Goal: Task Accomplishment & Management: Use online tool/utility

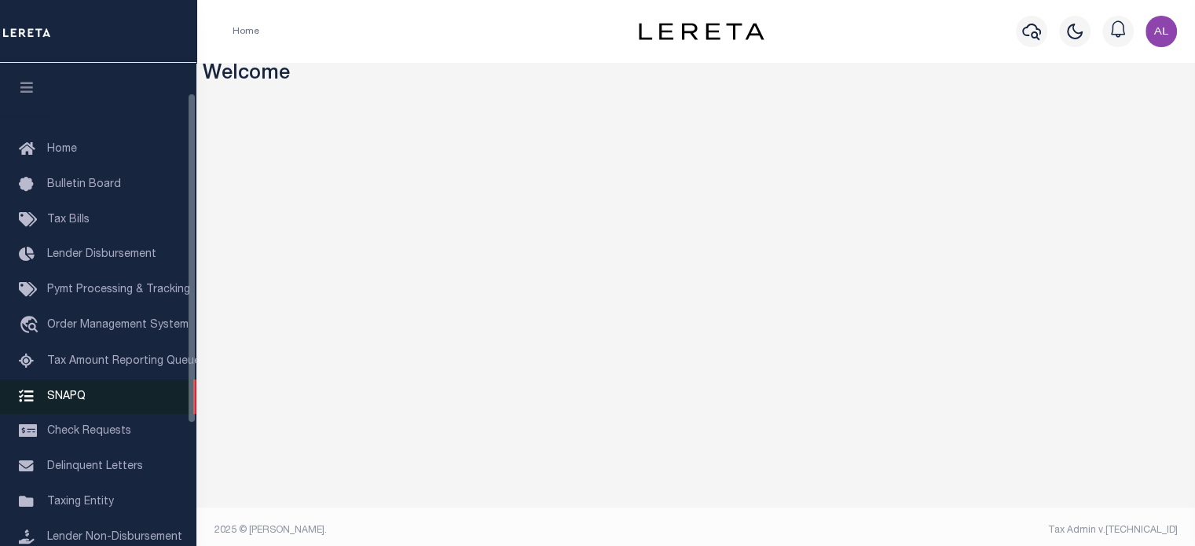
scroll to position [222, 0]
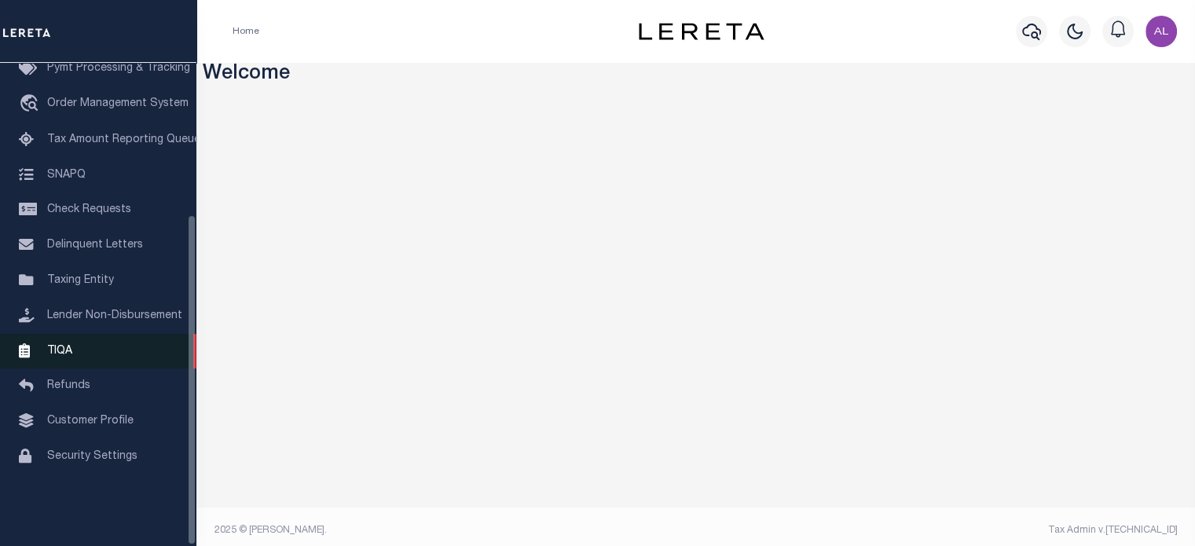
click at [73, 351] on link "TIQA" at bounding box center [98, 351] width 196 height 35
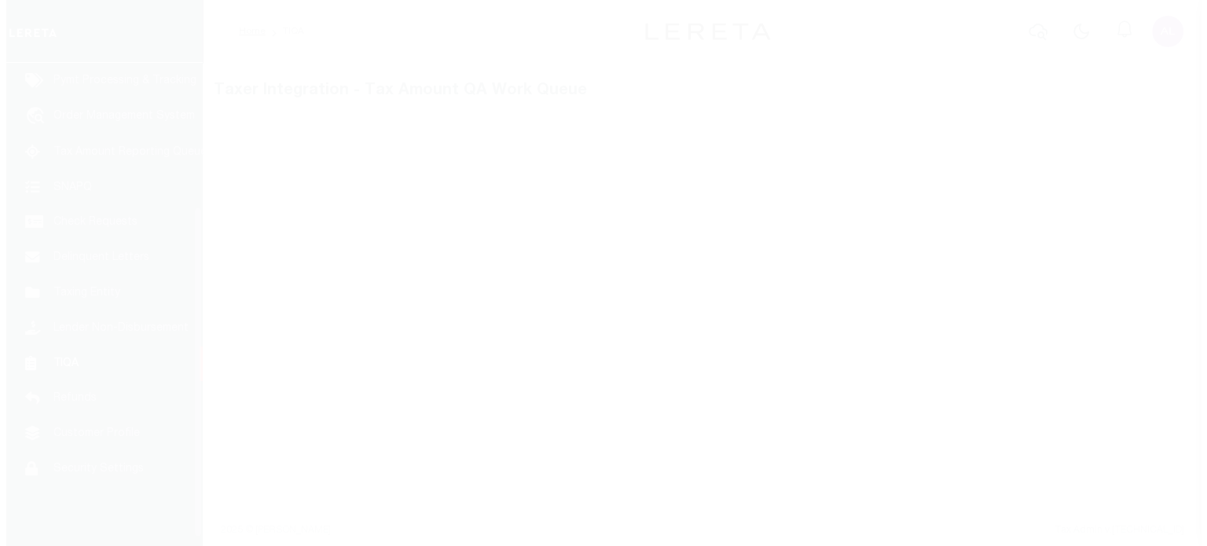
scroll to position [222, 0]
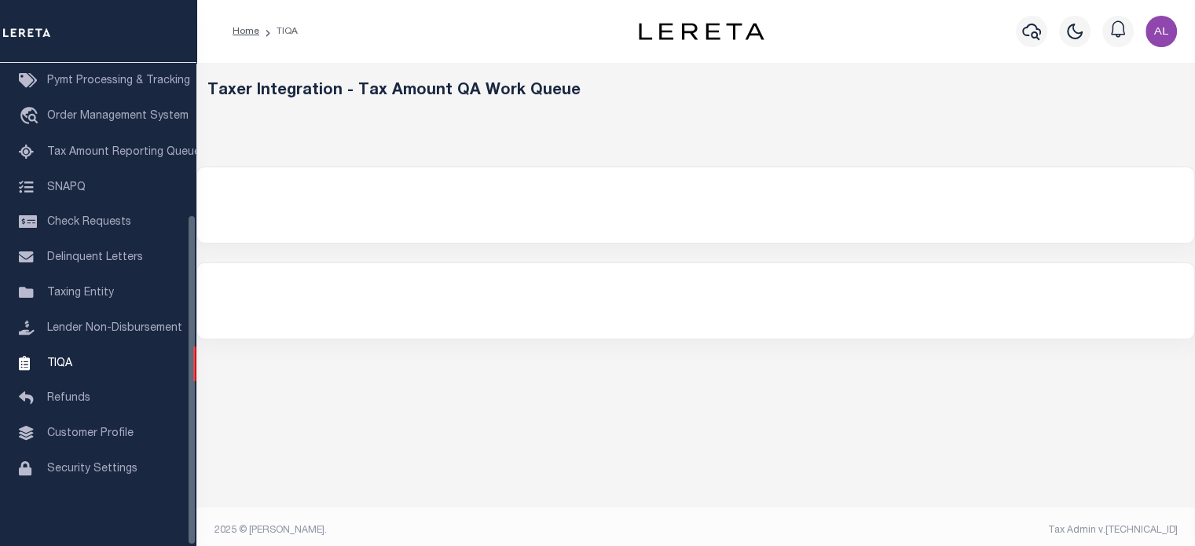
select select "200"
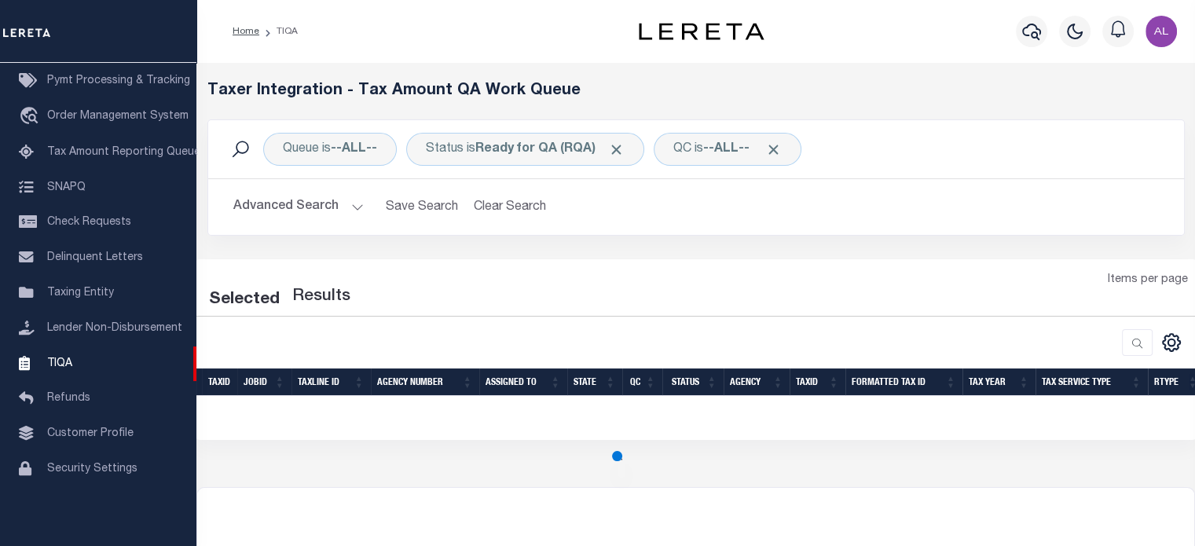
select select "200"
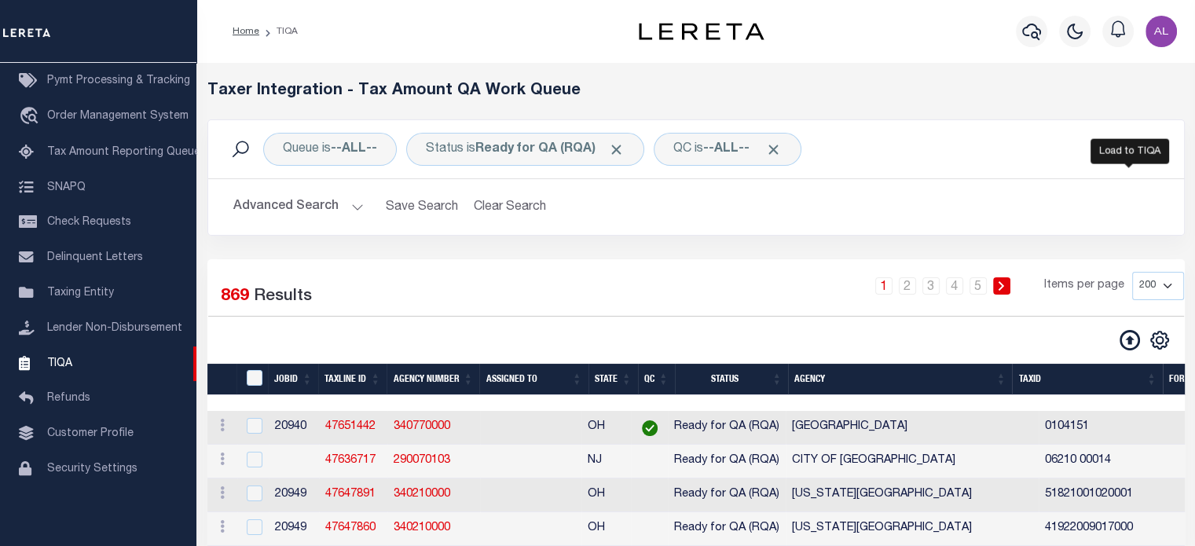
click at [1133, 335] on icon at bounding box center [1130, 340] width 20 height 20
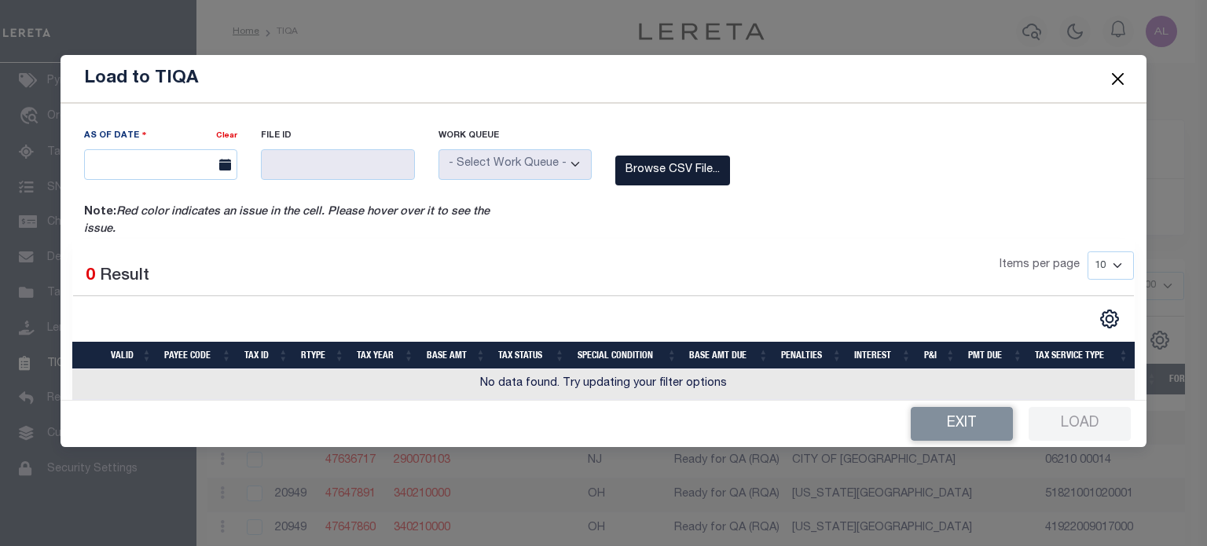
click at [673, 172] on label "Browse CSV File..." at bounding box center [672, 171] width 115 height 31
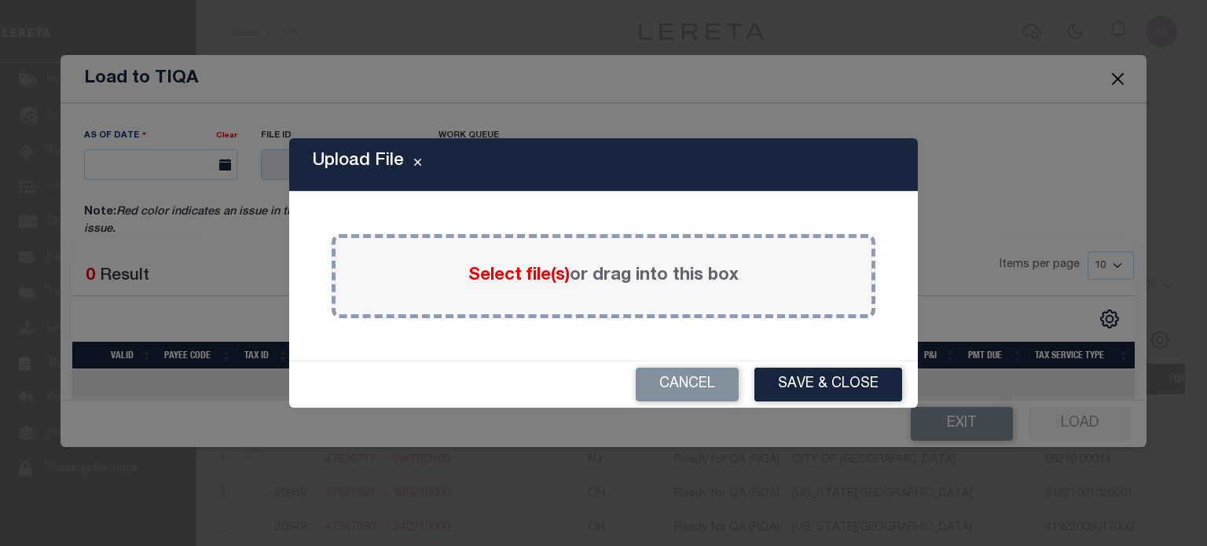
click at [502, 277] on span "Select file(s)" at bounding box center [518, 275] width 101 height 17
click at [0, 0] on input "Select file(s) or drag into this box" at bounding box center [0, 0] width 0 height 0
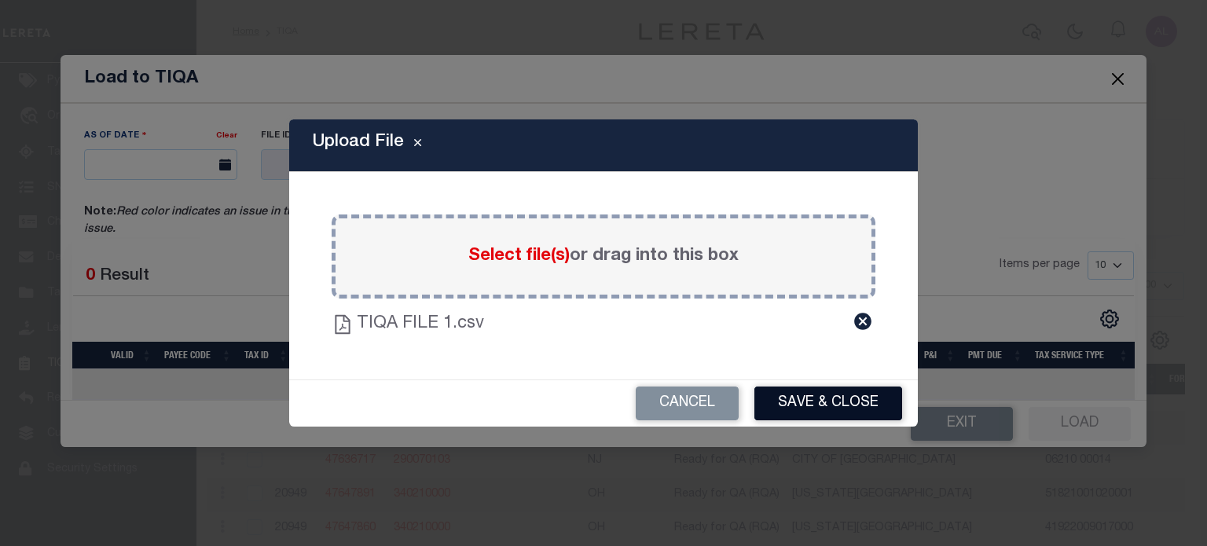
click at [813, 405] on button "Save & Close" at bounding box center [828, 404] width 148 height 34
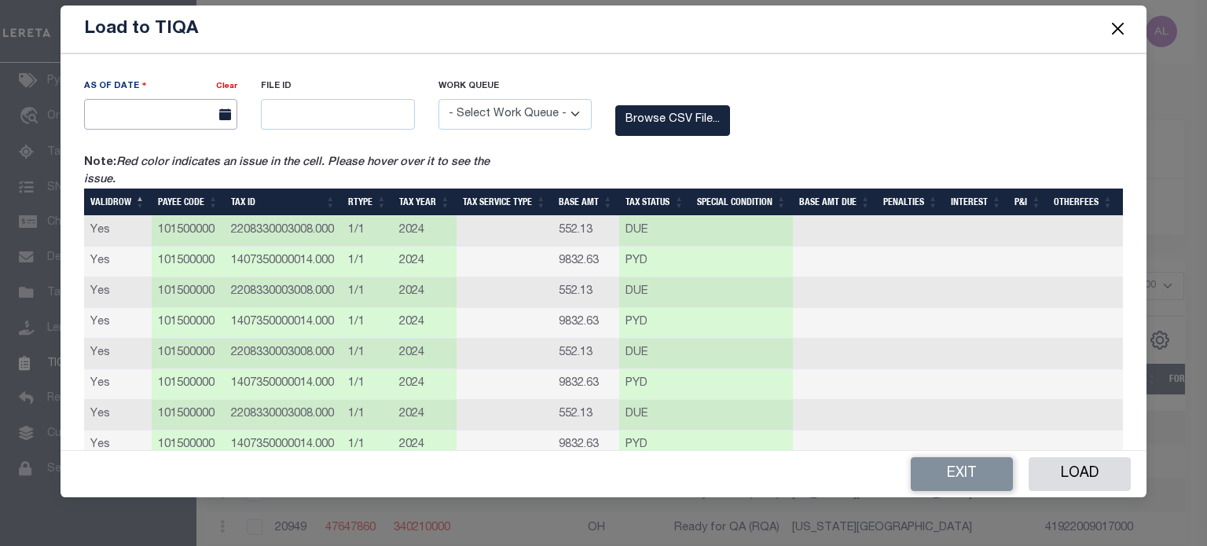
click at [0, 0] on span "1" at bounding box center [0, 0] width 0 height 0
type input "[DATE]"
click at [207, 204] on th "PAYEE CODE" at bounding box center [188, 203] width 73 height 28
click at [364, 105] on input "text" at bounding box center [337, 114] width 153 height 31
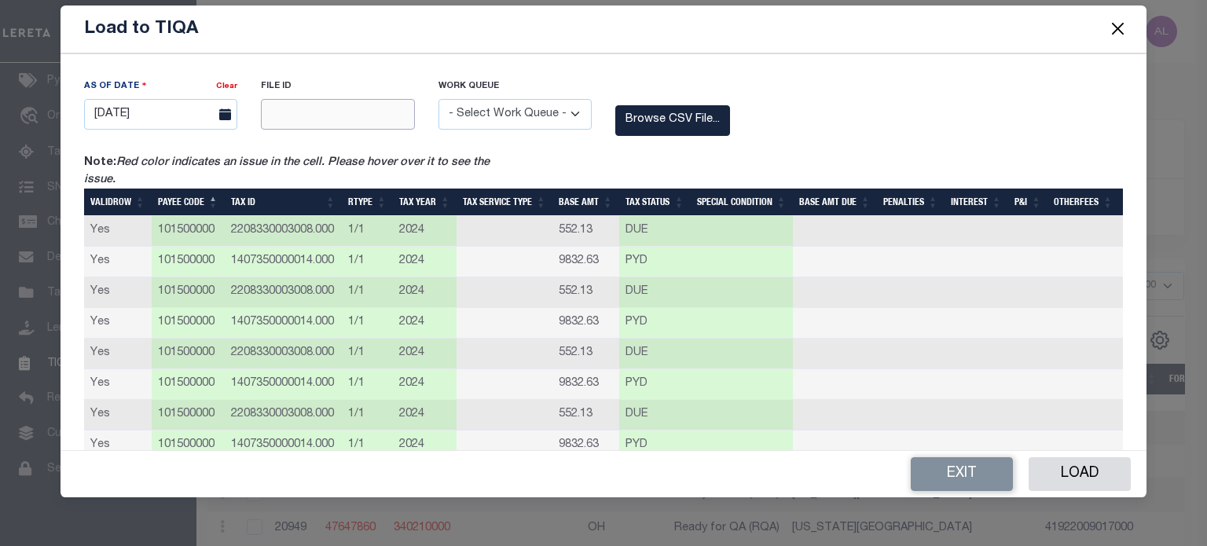
click at [332, 113] on input "text" at bounding box center [337, 114] width 153 height 31
type input "12345"
click at [511, 118] on select "- Select Work Queue - Delinquent Escrow" at bounding box center [515, 114] width 153 height 31
select select "DEL"
click at [439, 99] on select "- Select Work Queue - Delinquent Escrow" at bounding box center [515, 114] width 153 height 31
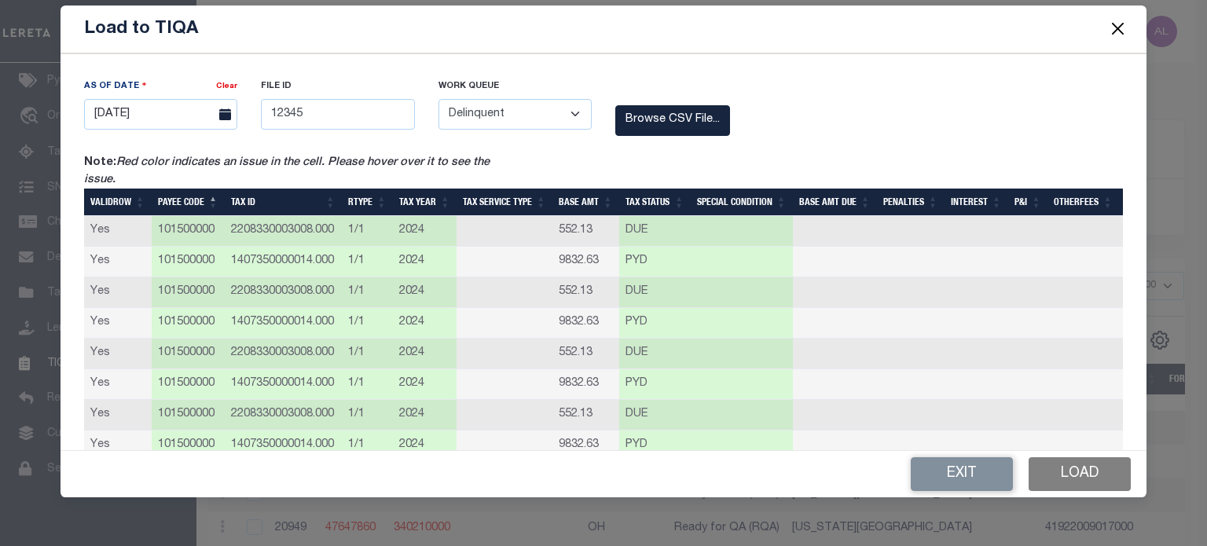
click at [1097, 477] on button "Load" at bounding box center [1080, 474] width 102 height 34
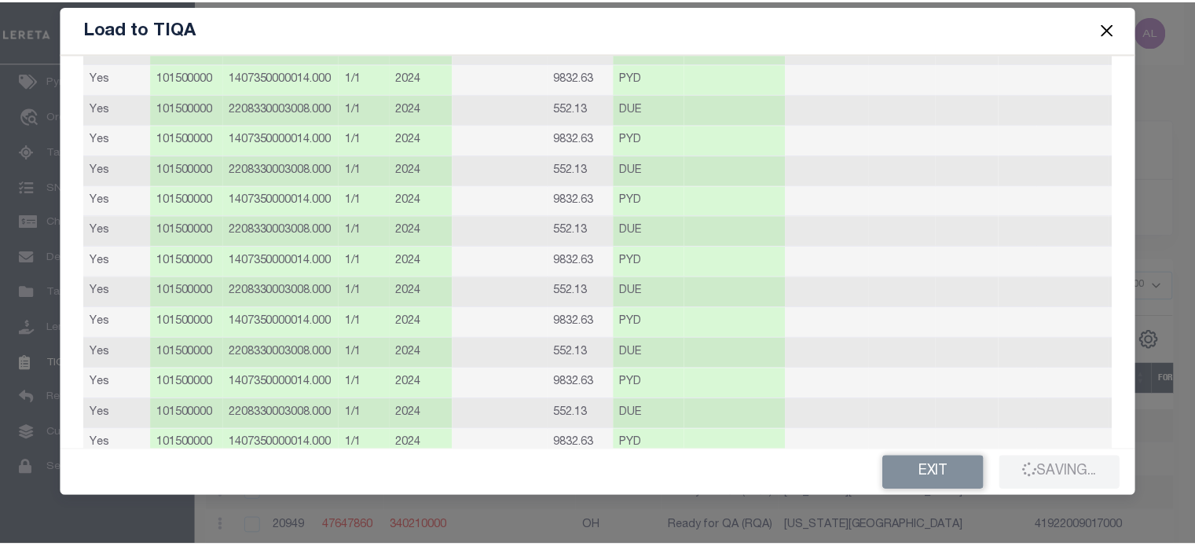
scroll to position [0, 0]
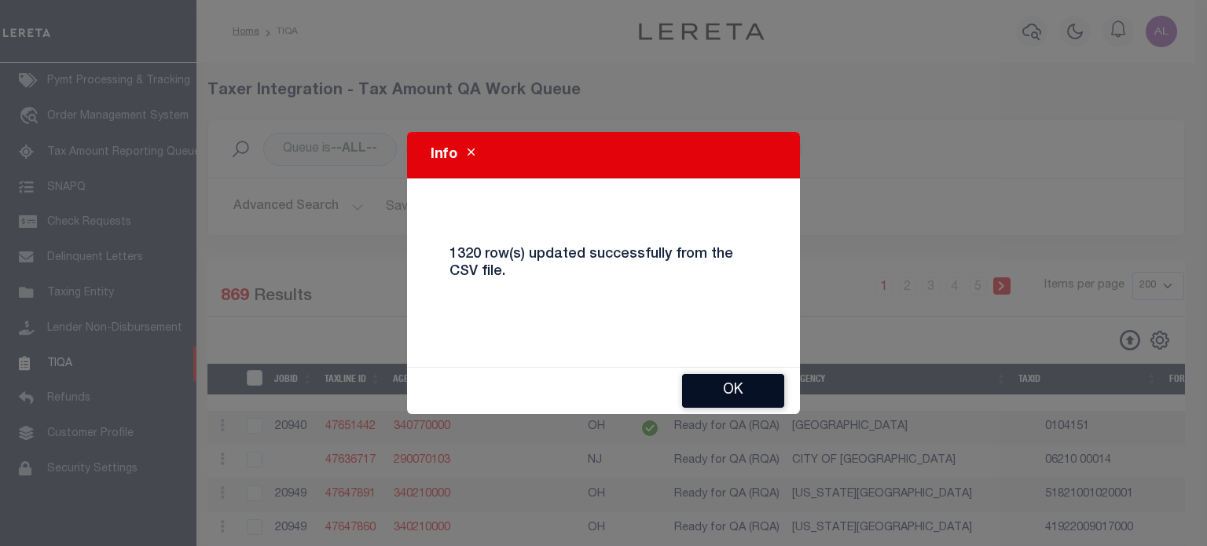
click at [747, 389] on button "Ok" at bounding box center [733, 391] width 102 height 34
